Goal: Check status: Check status

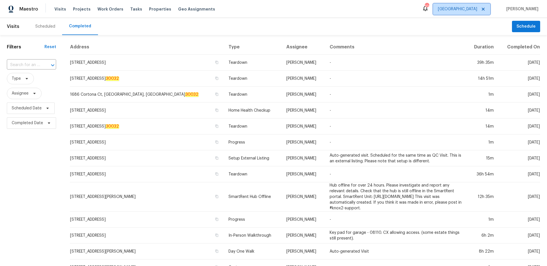
click at [477, 11] on span "[GEOGRAPHIC_DATA]" at bounding box center [457, 9] width 39 height 6
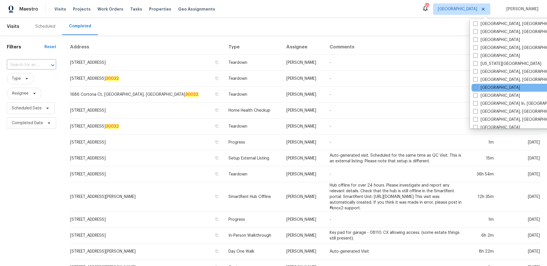
scroll to position [183, 0]
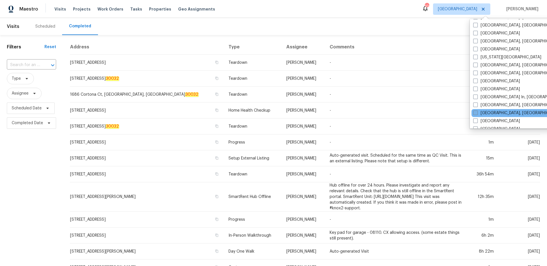
click at [476, 116] on label "[GEOGRAPHIC_DATA], [GEOGRAPHIC_DATA]" at bounding box center [517, 113] width 88 height 6
click at [476, 114] on input "[GEOGRAPHIC_DATA], [GEOGRAPHIC_DATA]" at bounding box center [475, 112] width 4 height 4
checkbox input "true"
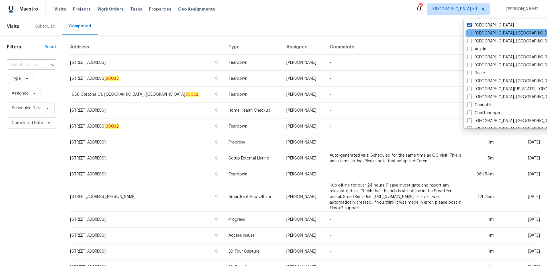
click at [478, 29] on div "[GEOGRAPHIC_DATA], [GEOGRAPHIC_DATA]" at bounding box center [522, 33] width 115 height 8
click at [478, 27] on label "[GEOGRAPHIC_DATA]" at bounding box center [490, 25] width 47 height 6
click at [471, 26] on input "[GEOGRAPHIC_DATA]" at bounding box center [469, 24] width 4 height 4
checkbox input "false"
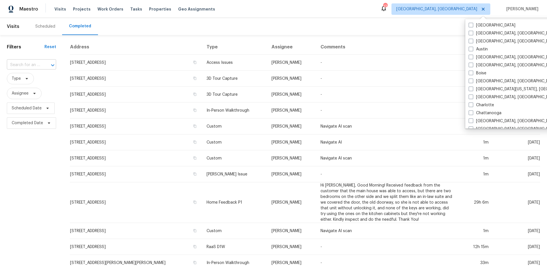
click at [32, 62] on input "text" at bounding box center [23, 65] width 33 height 9
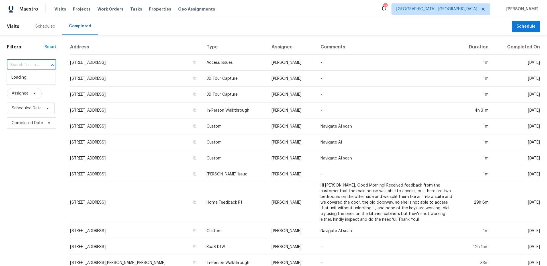
paste input "[STREET_ADDRESS]"
type input "[STREET_ADDRESS]"
click at [28, 82] on li "[STREET_ADDRESS]" at bounding box center [31, 77] width 48 height 9
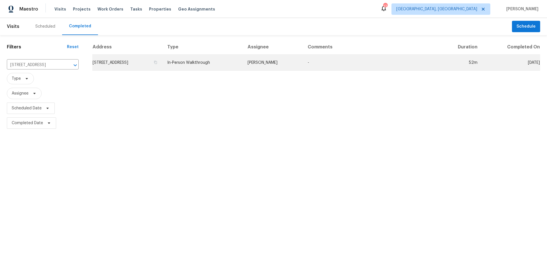
click at [243, 69] on td "In-Person Walkthrough" at bounding box center [203, 63] width 80 height 16
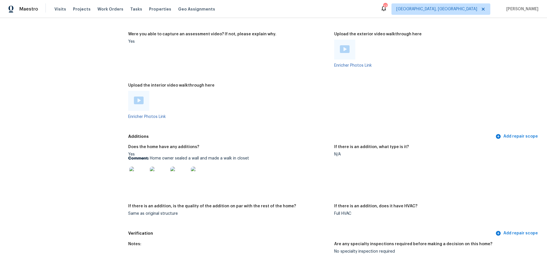
scroll to position [1090, 0]
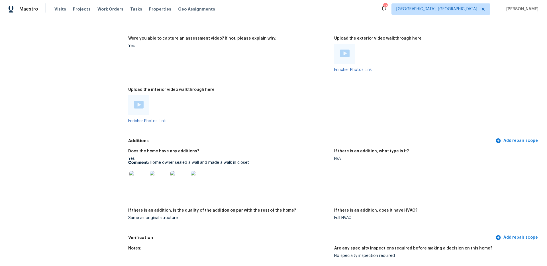
click at [136, 178] on img at bounding box center [138, 180] width 18 height 18
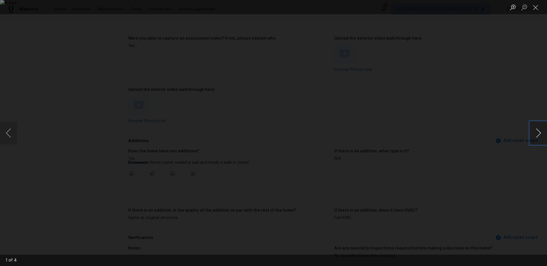
click at [535, 136] on button "Next image" at bounding box center [538, 133] width 17 height 23
click at [535, 12] on li "Lightbox" at bounding box center [535, 7] width 11 height 14
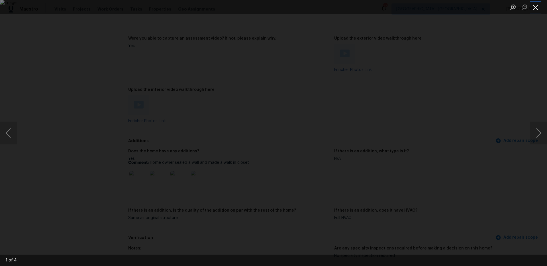
click at [535, 12] on button "Close lightbox" at bounding box center [535, 7] width 11 height 10
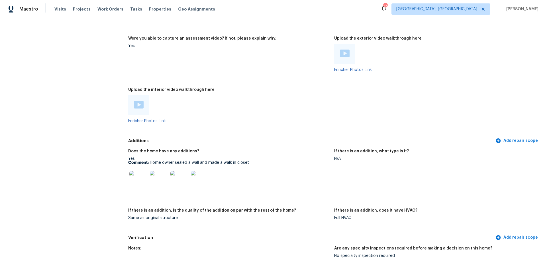
click at [141, 103] on img at bounding box center [139, 105] width 10 height 8
